Goal: Transaction & Acquisition: Book appointment/travel/reservation

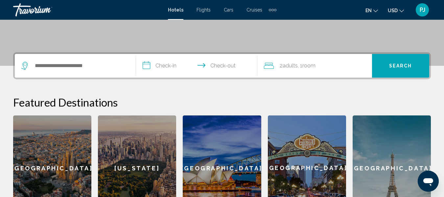
scroll to position [208, 0]
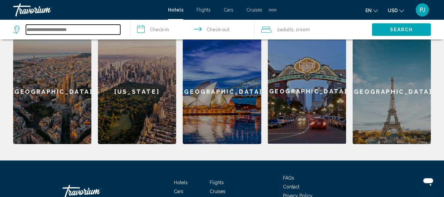
click at [64, 28] on input "Search widget" at bounding box center [73, 30] width 94 height 10
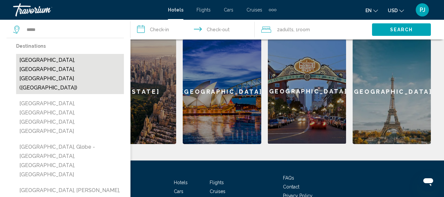
click at [81, 63] on button "[GEOGRAPHIC_DATA], [GEOGRAPHIC_DATA], [GEOGRAPHIC_DATA] ([GEOGRAPHIC_DATA])" at bounding box center [70, 74] width 108 height 40
type input "**********"
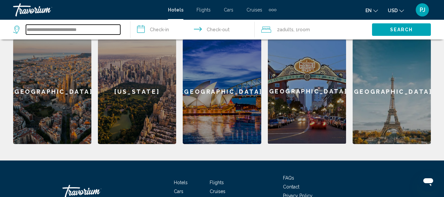
click at [91, 31] on input "**********" at bounding box center [73, 30] width 94 height 10
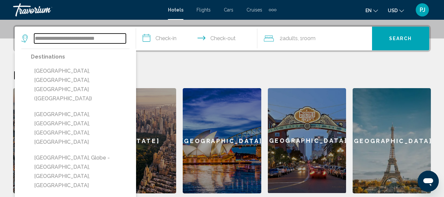
scroll to position [135, 0]
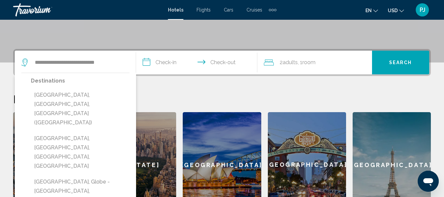
click at [142, 64] on input "**********" at bounding box center [198, 64] width 124 height 26
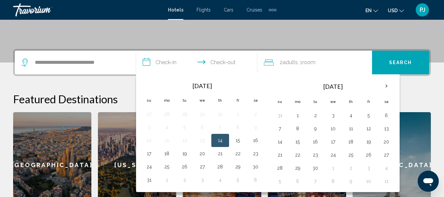
scroll to position [162, 0]
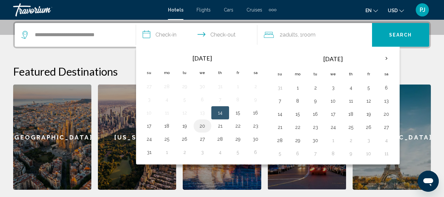
click at [203, 127] on button "20" at bounding box center [202, 125] width 11 height 9
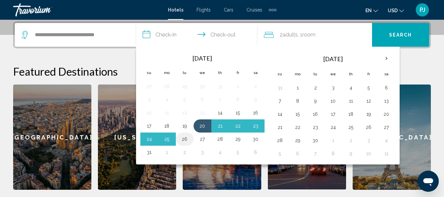
click at [188, 139] on button "26" at bounding box center [184, 138] width 11 height 9
type input "**********"
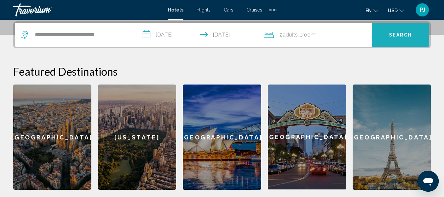
click at [407, 37] on span "Search" at bounding box center [400, 35] width 23 height 5
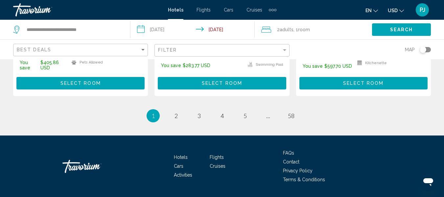
scroll to position [1019, 0]
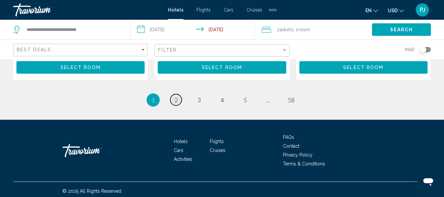
click at [179, 96] on link "page 2" at bounding box center [176, 100] width 12 height 12
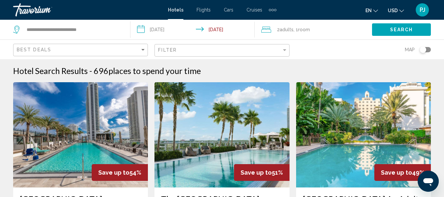
click at [24, 10] on div "Travorium" at bounding box center [46, 9] width 66 height 13
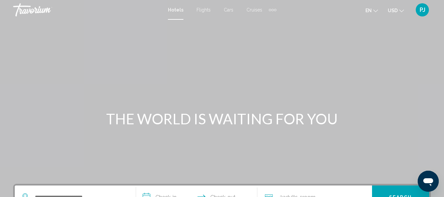
click at [21, 8] on div "Travorium" at bounding box center [46, 9] width 66 height 13
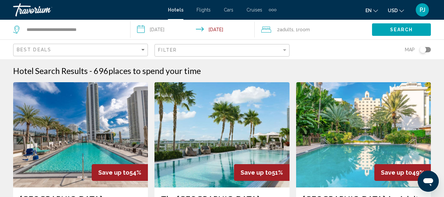
click at [427, 12] on div "PJ" at bounding box center [422, 9] width 13 height 13
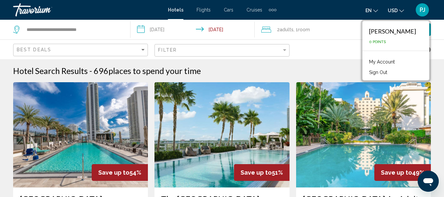
click at [398, 63] on link "My Account" at bounding box center [382, 62] width 32 height 9
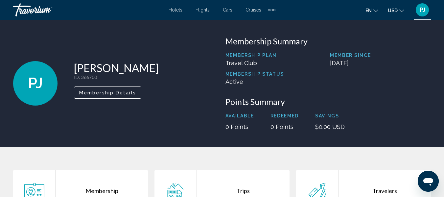
click at [26, 13] on div "Travorium" at bounding box center [46, 9] width 66 height 13
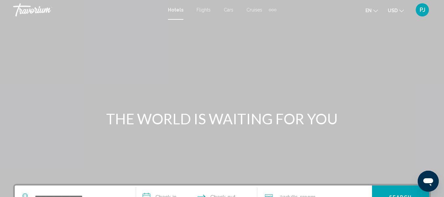
drag, startPoint x: 448, startPoint y: 26, endPoint x: 134, endPoint y: 64, distance: 316.6
click at [134, 64] on div "Main content" at bounding box center [222, 98] width 444 height 197
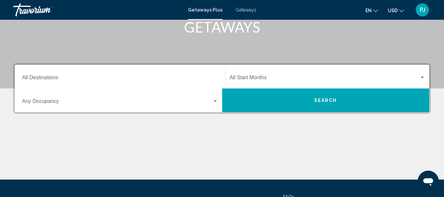
scroll to position [152, 0]
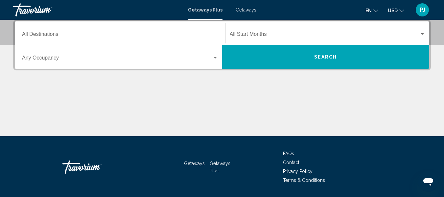
click at [58, 37] on input "Destination All Destinations" at bounding box center [120, 36] width 196 height 6
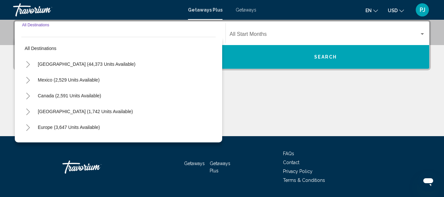
scroll to position [151, 0]
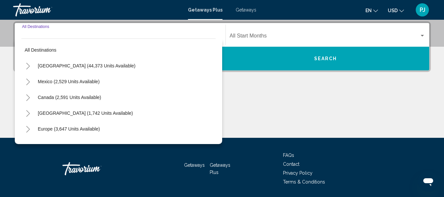
click at [56, 36] on input "Destination All Destinations" at bounding box center [120, 37] width 196 height 6
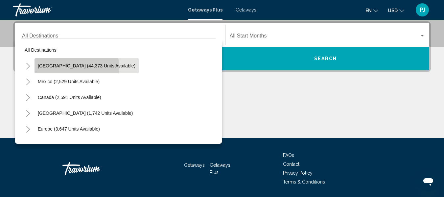
click at [58, 66] on span "[GEOGRAPHIC_DATA] (44,373 units available)" at bounding box center [87, 65] width 98 height 5
type input "**********"
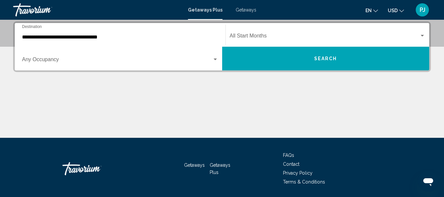
click at [426, 35] on div "Start Month All Start Months" at bounding box center [328, 35] width 204 height 21
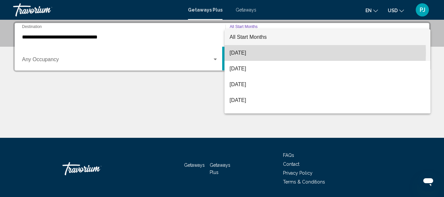
click at [259, 53] on span "[DATE]" at bounding box center [328, 53] width 196 height 16
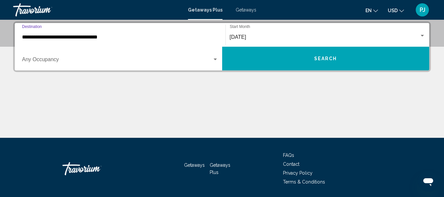
click at [110, 36] on input "**********" at bounding box center [120, 37] width 196 height 6
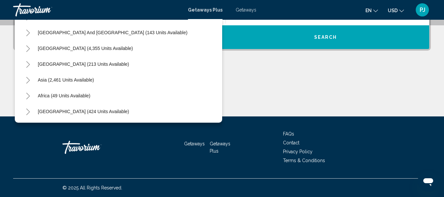
scroll to position [0, 0]
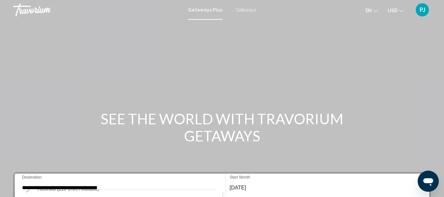
click at [123, 184] on div "**********" at bounding box center [120, 185] width 196 height 21
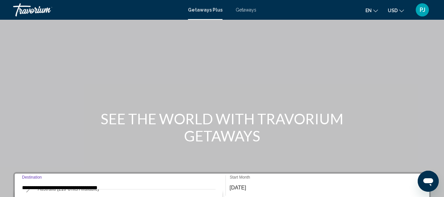
scroll to position [119, 0]
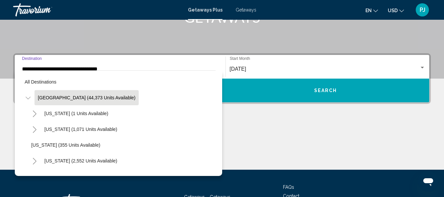
click at [115, 68] on input "**********" at bounding box center [120, 69] width 196 height 6
click at [239, 158] on div "Main content" at bounding box center [222, 144] width 418 height 49
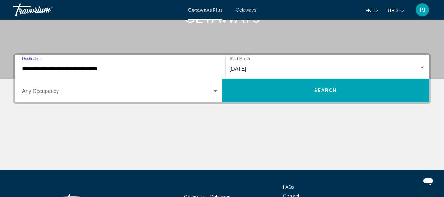
click at [109, 69] on input "**********" at bounding box center [120, 69] width 196 height 6
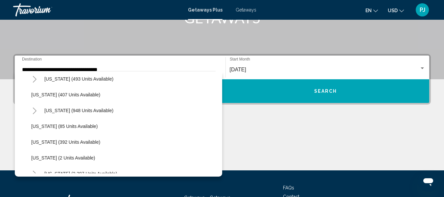
scroll to position [263, 0]
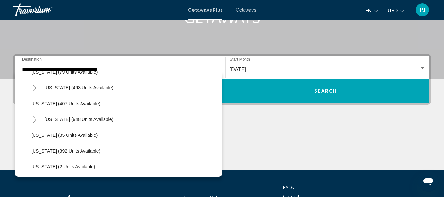
click at [329, 95] on button "Search" at bounding box center [325, 91] width 207 height 24
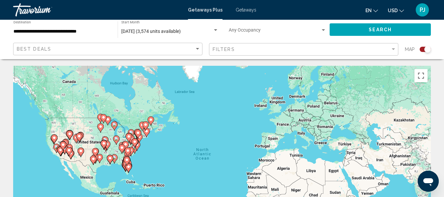
click at [129, 169] on icon "Main content" at bounding box center [128, 168] width 6 height 9
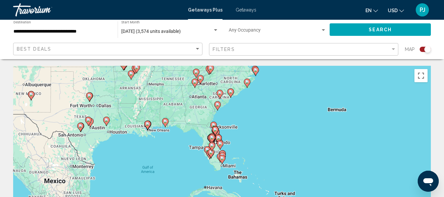
click at [229, 169] on div "To activate drag with keyboard, press Alt + Enter. Once in keyboard drag state,…" at bounding box center [222, 164] width 418 height 197
click at [220, 166] on div "To activate drag with keyboard, press Alt + Enter. Once in keyboard drag state,…" at bounding box center [222, 164] width 418 height 197
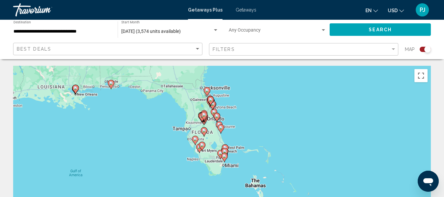
click at [220, 166] on div "To activate drag with keyboard, press Alt + Enter. Once in keyboard drag state,…" at bounding box center [222, 164] width 418 height 197
click at [324, 30] on div "Search widget" at bounding box center [323, 30] width 3 height 2
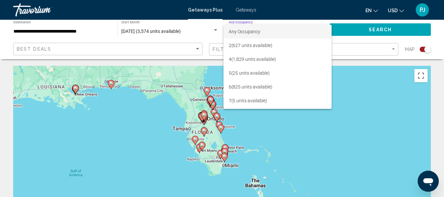
click at [403, 73] on div at bounding box center [222, 98] width 444 height 197
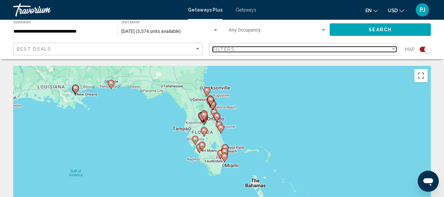
click at [393, 49] on div "Filter" at bounding box center [393, 49] width 3 height 2
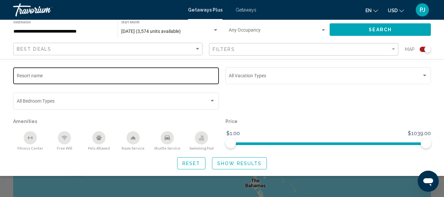
click at [127, 73] on div "Resort name" at bounding box center [116, 75] width 199 height 18
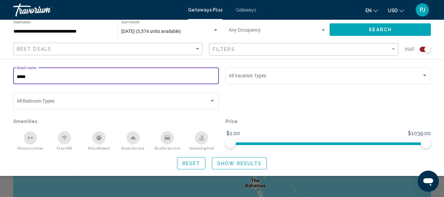
type input "*****"
click at [408, 117] on p "Price" at bounding box center [329, 121] width 206 height 9
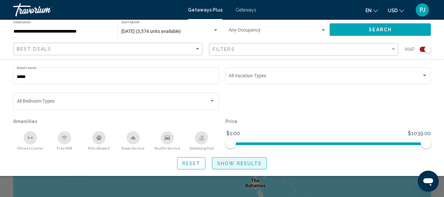
click at [239, 166] on span "Show Results" at bounding box center [239, 163] width 44 height 5
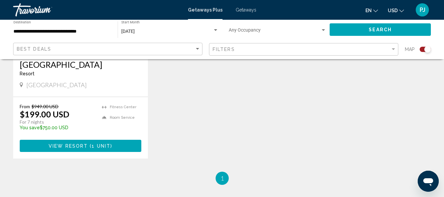
scroll to position [414, 0]
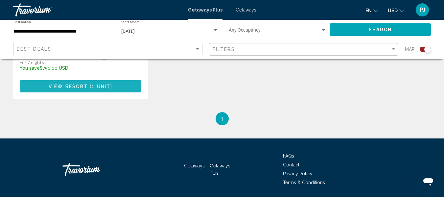
click at [97, 89] on span "1 unit" at bounding box center [101, 86] width 19 height 5
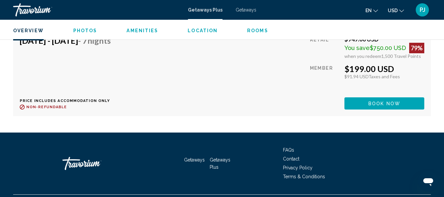
scroll to position [1322, 0]
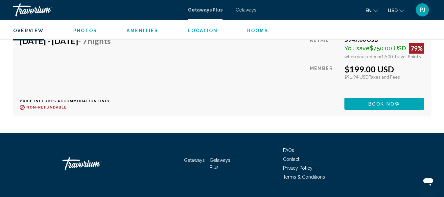
click at [386, 101] on span "Book now" at bounding box center [385, 103] width 32 height 5
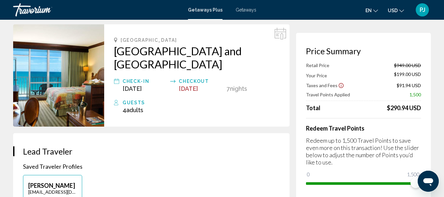
scroll to position [31, 0]
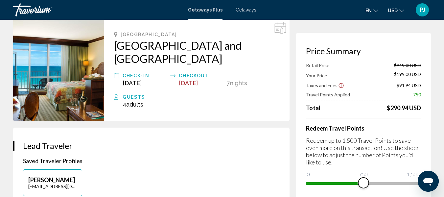
drag, startPoint x: 415, startPoint y: 186, endPoint x: 364, endPoint y: 183, distance: 51.7
click at [364, 183] on span "Main content" at bounding box center [363, 183] width 11 height 11
drag, startPoint x: 362, startPoint y: 185, endPoint x: 443, endPoint y: 194, distance: 81.0
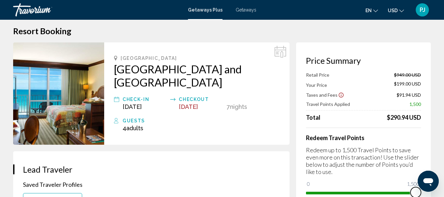
scroll to position [0, 0]
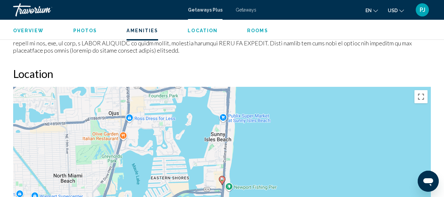
scroll to position [707, 0]
